Goal: Check status

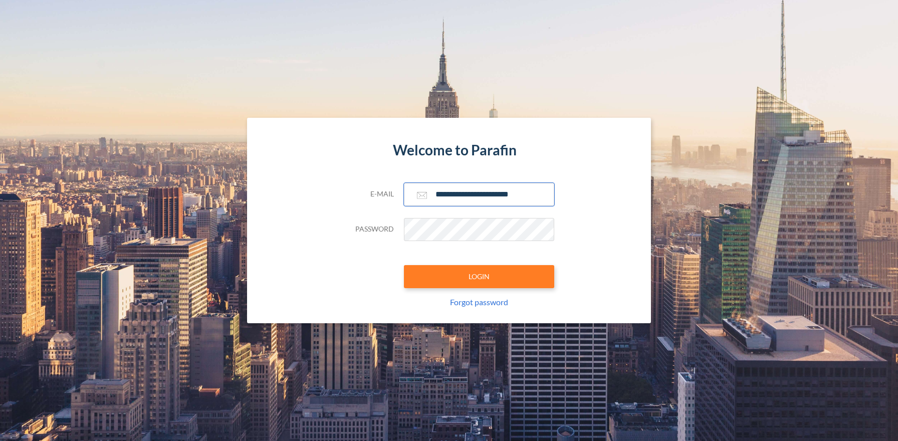
type input "**********"
click at [479, 276] on button "LOGIN" at bounding box center [479, 276] width 150 height 23
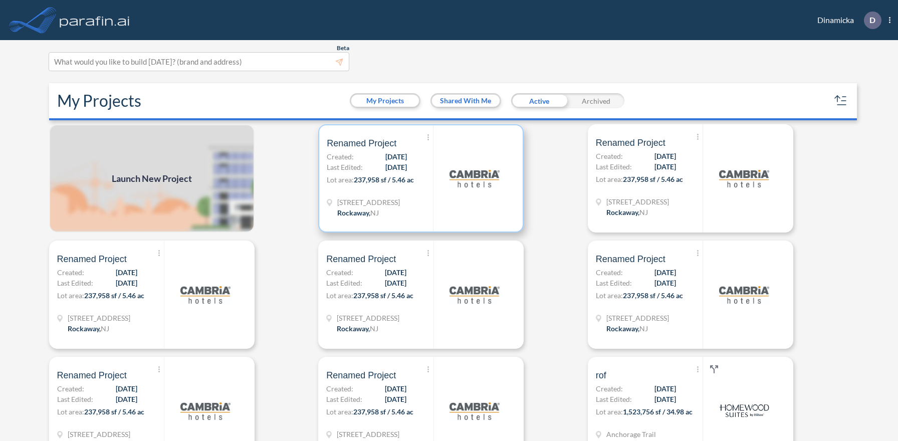
scroll to position [3, 0]
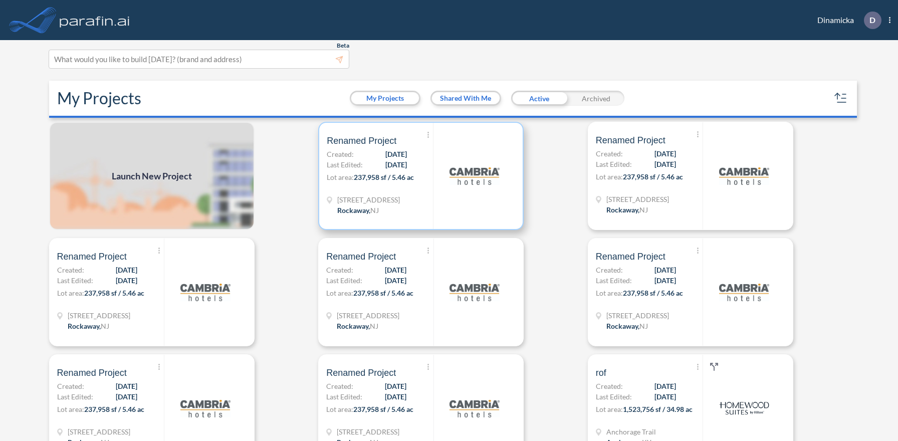
click at [421, 175] on p "Lot area: 237,958 sf / 5.46 ac" at bounding box center [380, 179] width 106 height 15
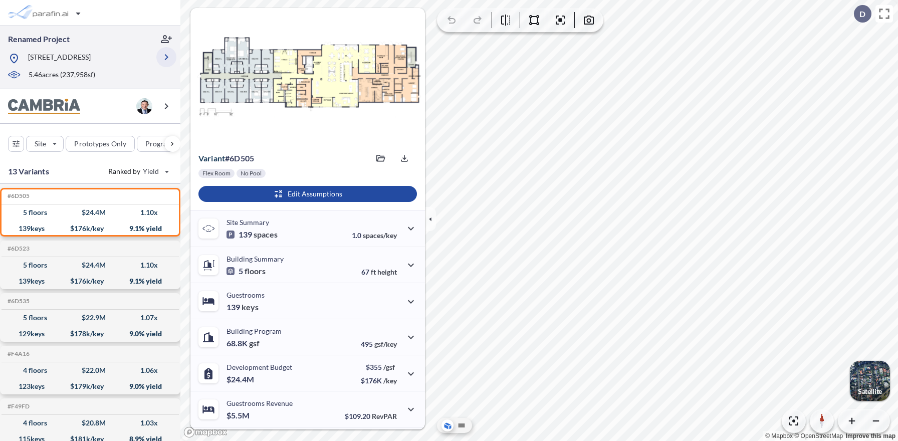
click at [166, 57] on icon "button" at bounding box center [166, 57] width 12 height 12
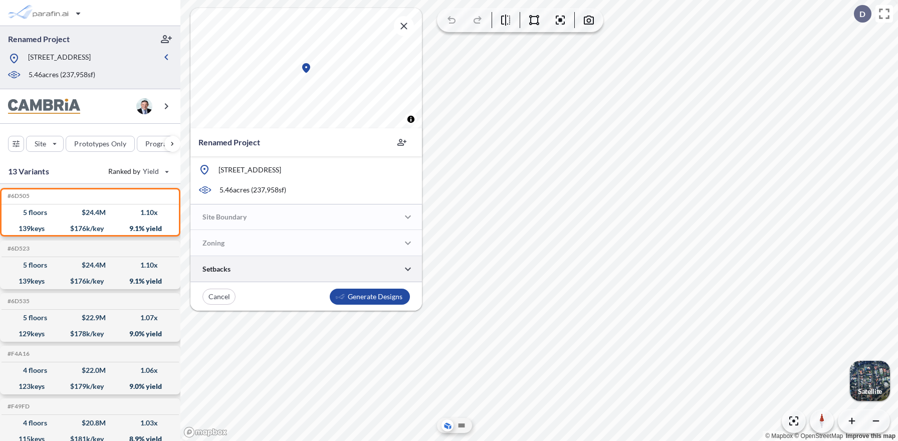
click at [306, 269] on div at bounding box center [306, 269] width 232 height 26
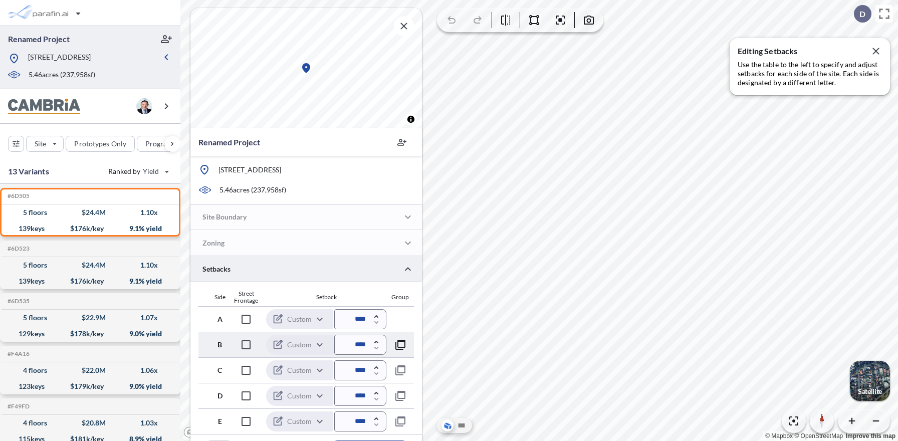
scroll to position [22, 0]
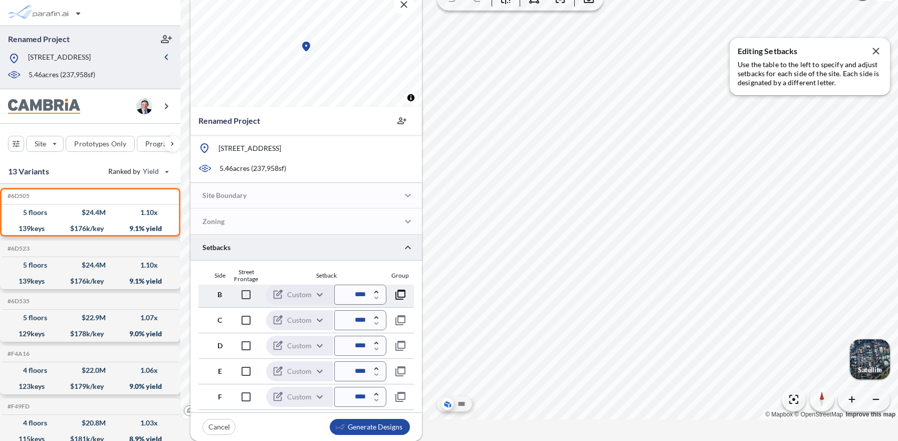
click at [398, 294] on icon "button" at bounding box center [401, 295] width 12 height 12
click at [399, 294] on icon "button" at bounding box center [401, 295] width 12 height 12
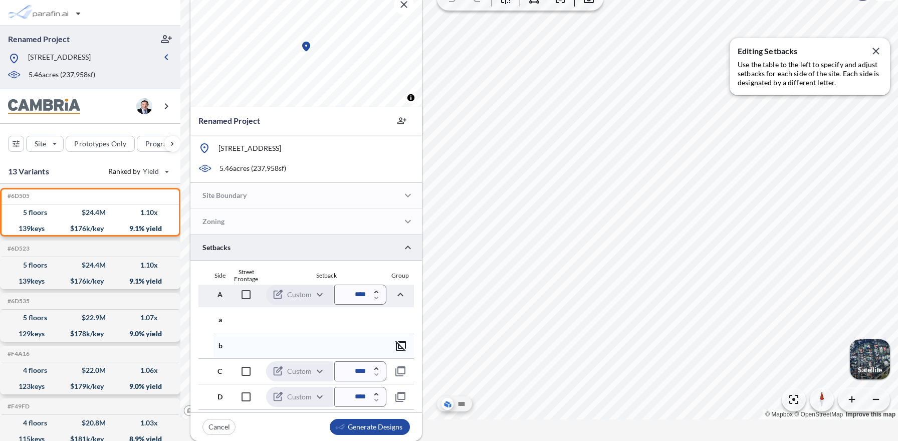
scroll to position [54, 0]
